Goal: Task Accomplishment & Management: Use online tool/utility

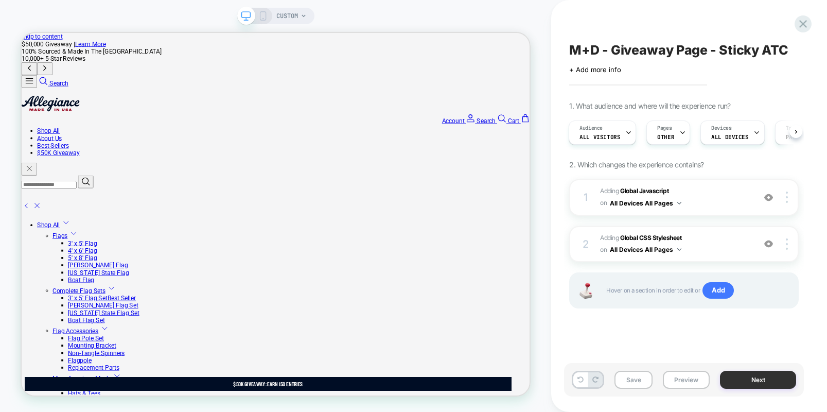
click at [0, 0] on button "Next" at bounding box center [0, 0] width 0 height 0
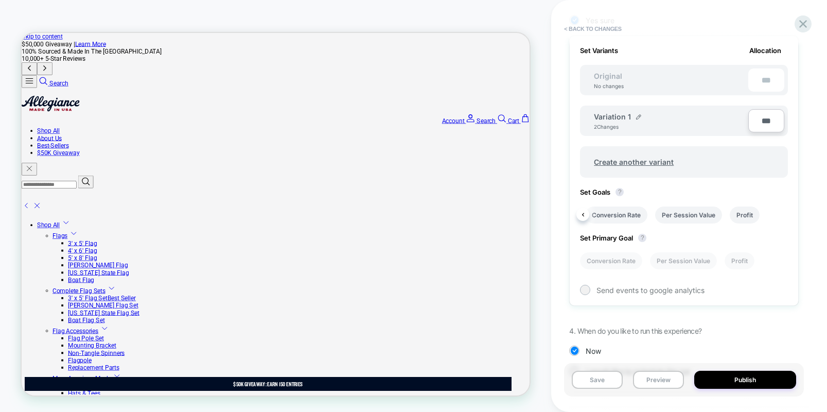
scroll to position [305, 0]
click at [90, 390] on li "Profit" at bounding box center [76, 395] width 28 height 10
click at [694, 216] on li "Per Session Value" at bounding box center [688, 213] width 67 height 17
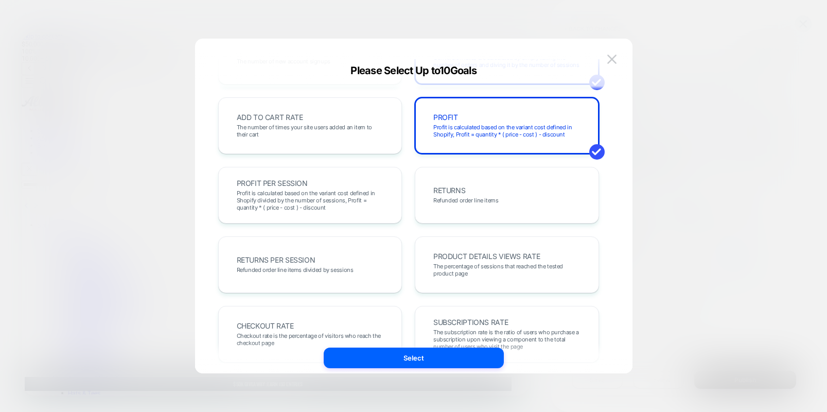
scroll to position [202, 0]
click at [302, 198] on span "Profit is calculated based on the variant cost defined in Shopify divided by th…" at bounding box center [310, 200] width 147 height 22
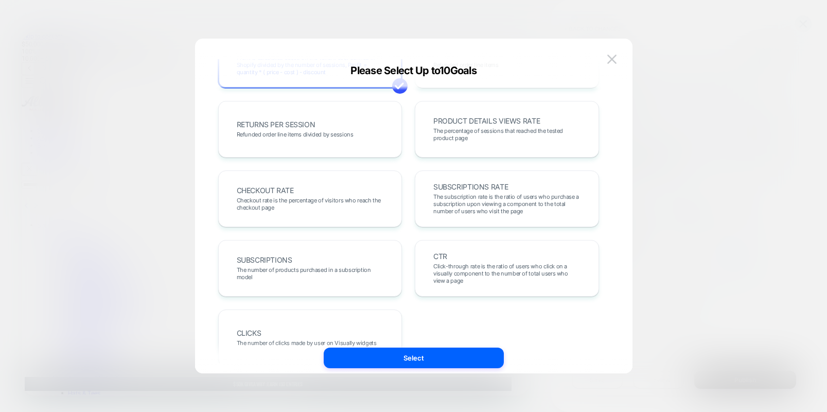
scroll to position [337, 0]
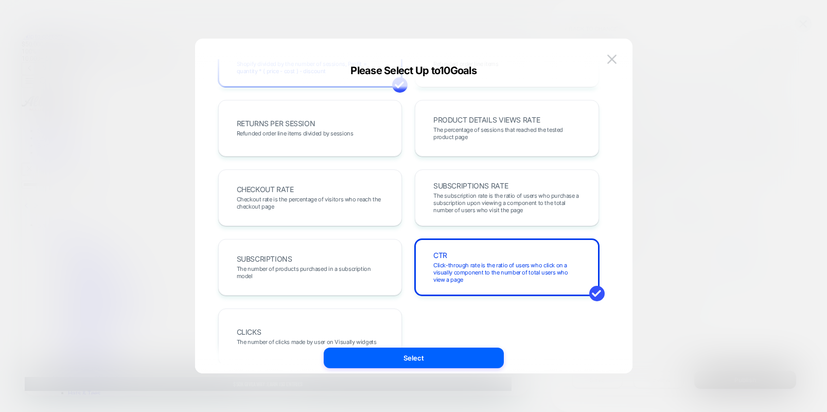
scroll to position [370, 0]
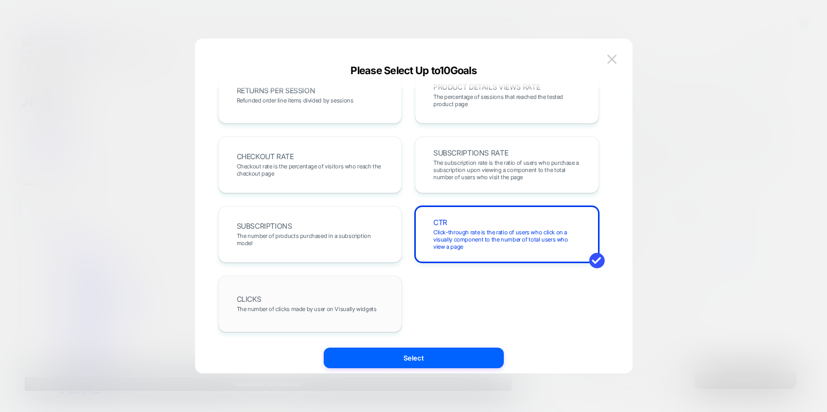
click at [317, 291] on div "CLICKS The number of clicks made by user on Visually widgets" at bounding box center [310, 303] width 163 height 35
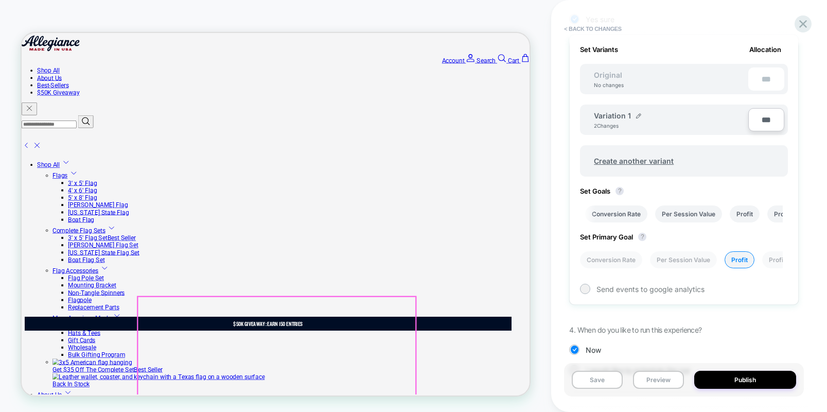
scroll to position [0, 0]
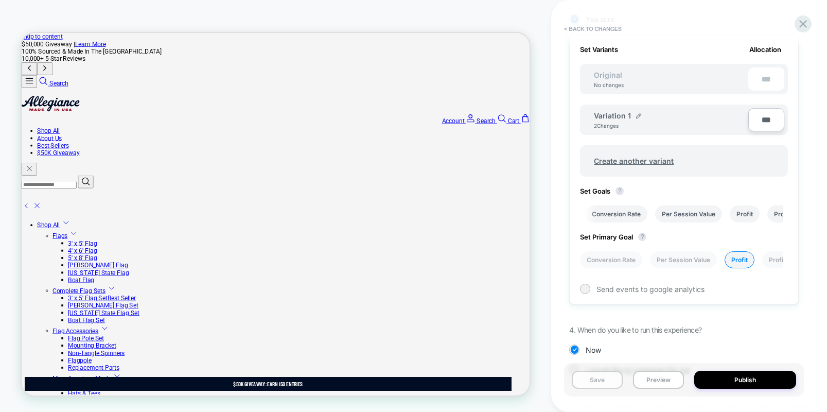
click at [593, 379] on button "Save" at bounding box center [597, 379] width 51 height 18
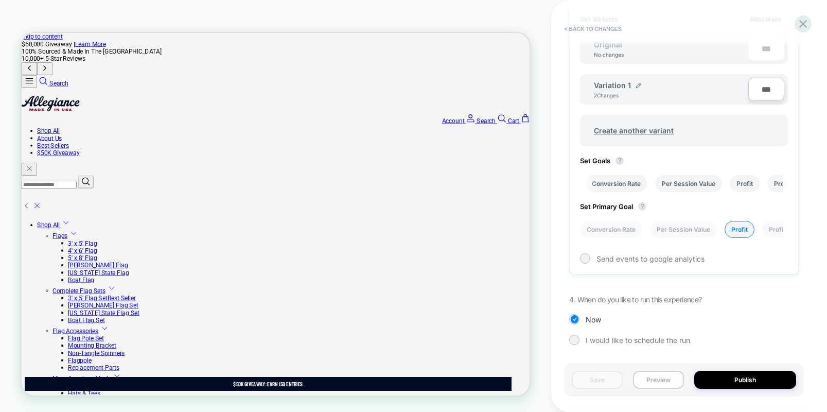
click at [661, 381] on button "Preview" at bounding box center [658, 379] width 51 height 18
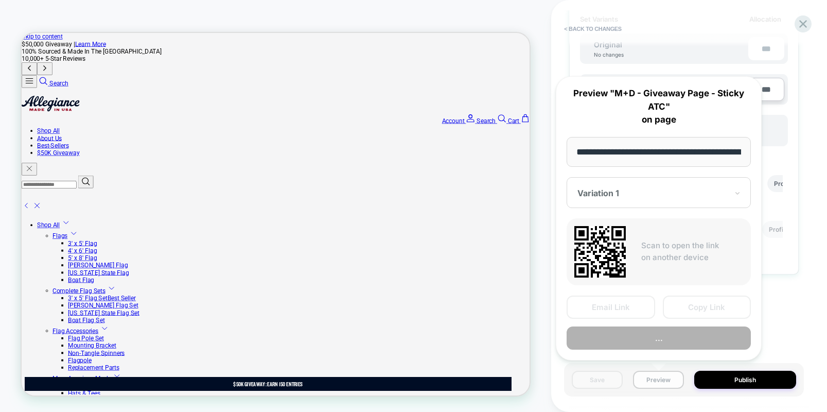
scroll to position [0, 194]
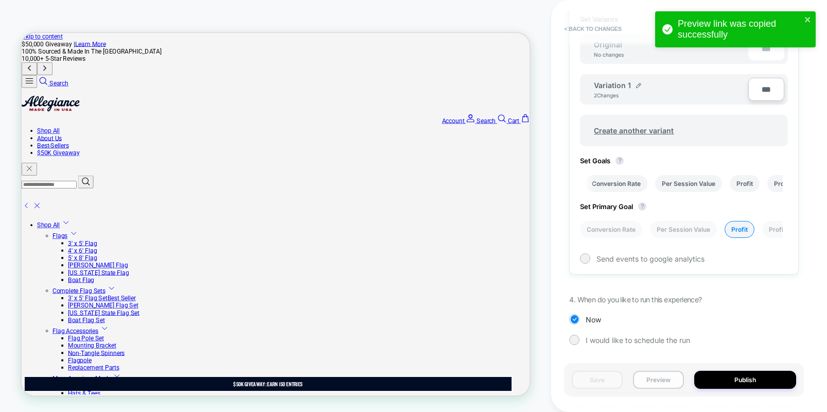
click at [662, 376] on button "Preview" at bounding box center [658, 379] width 51 height 18
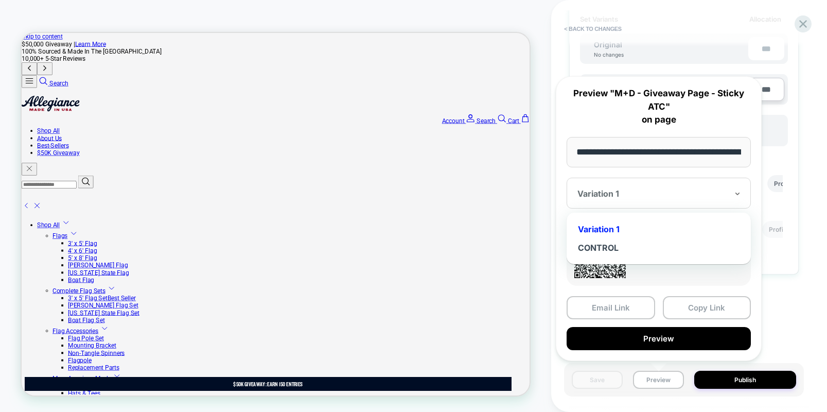
click at [650, 261] on div "CONTROL" at bounding box center [349, 407] width 657 height 292
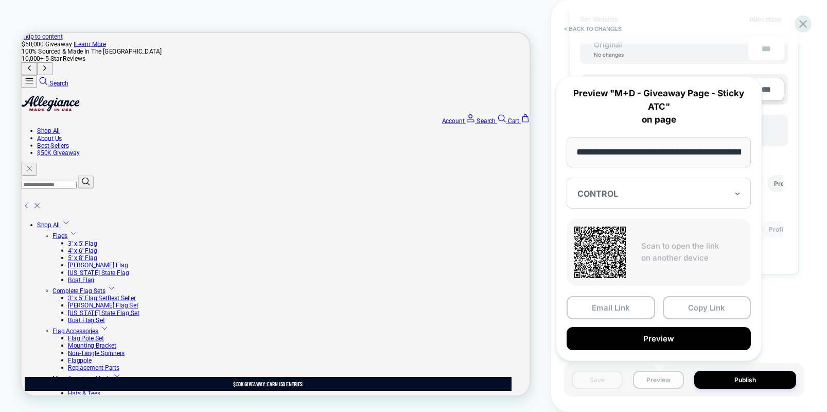
click at [663, 380] on button "Preview" at bounding box center [658, 379] width 51 height 18
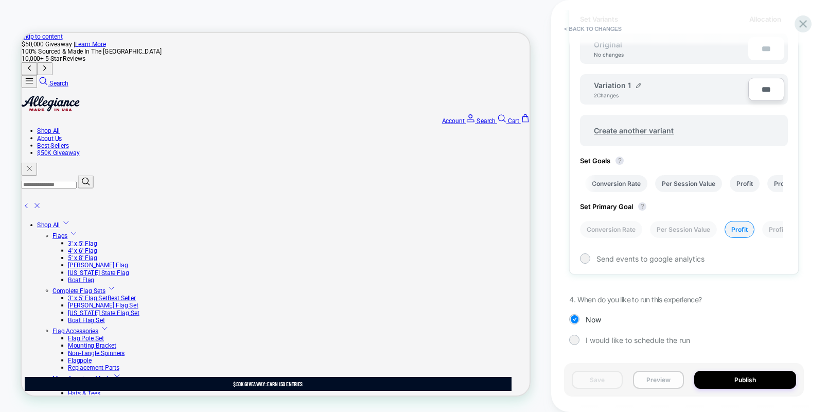
click at [649, 376] on button "Preview" at bounding box center [658, 379] width 51 height 18
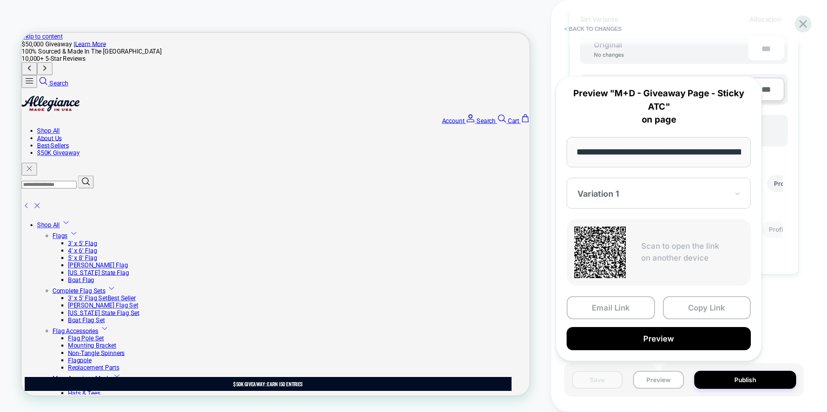
click at [100, 275] on div "Variation 1" at bounding box center [81, 280] width 39 height 10
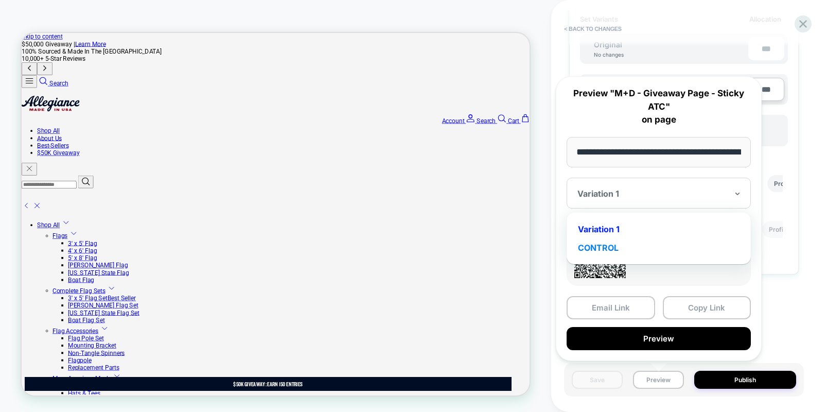
click at [97, 324] on div "CONTROL" at bounding box center [79, 329] width 35 height 10
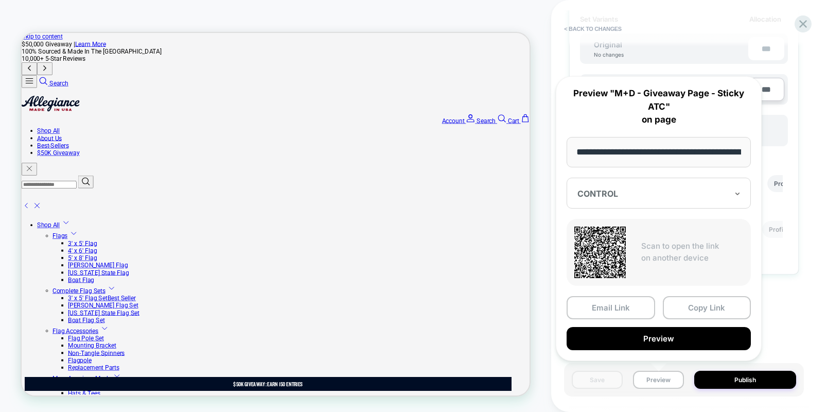
click at [687, 307] on button "Copy Link" at bounding box center [707, 307] width 88 height 23
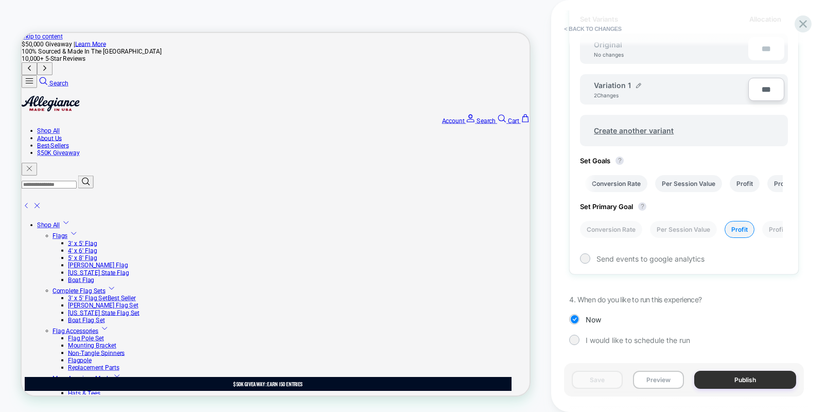
click at [730, 381] on button "Publish" at bounding box center [745, 379] width 102 height 18
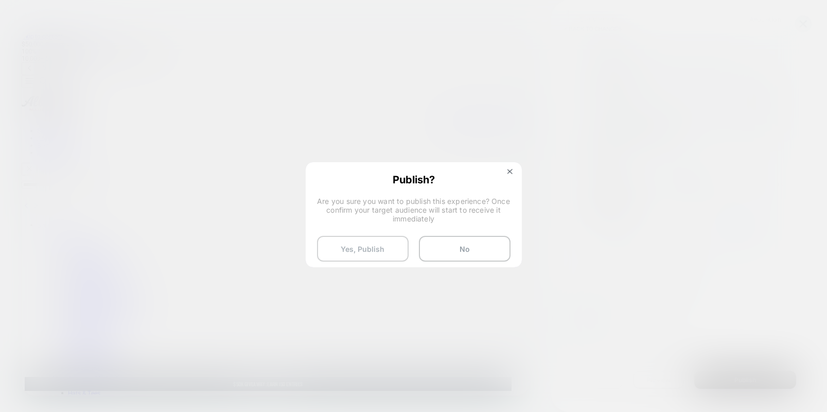
click at [343, 247] on button "Yes, Publish" at bounding box center [363, 249] width 92 height 26
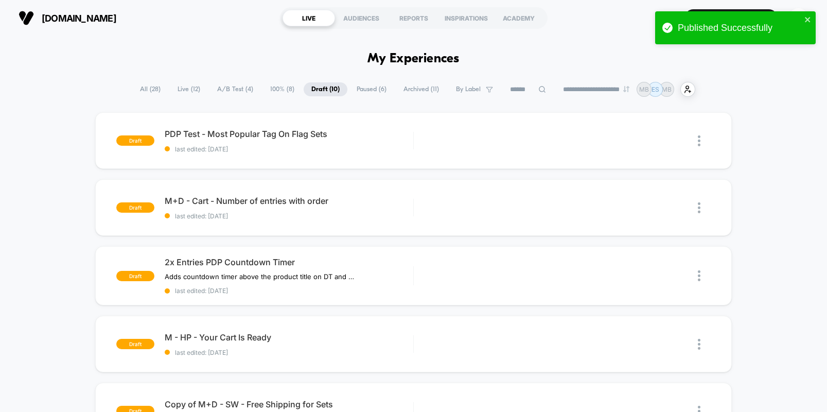
click at [176, 88] on span "Live ( 12 )" at bounding box center [189, 89] width 38 height 14
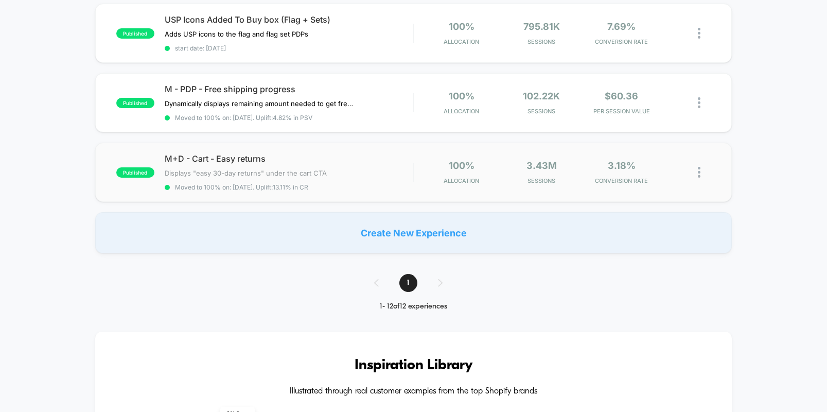
scroll to position [755, 0]
